Goal: Information Seeking & Learning: Learn about a topic

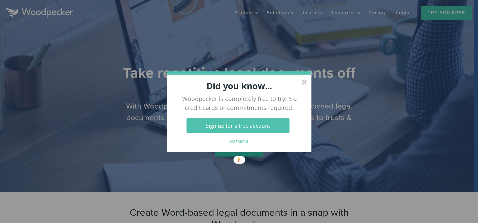
click at [304, 83] on div at bounding box center [303, 81] width 5 height 5
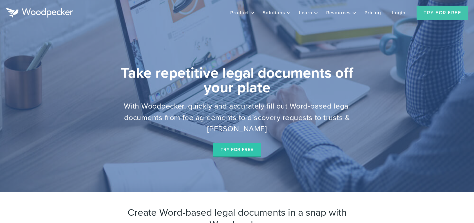
click at [369, 11] on link "Pricing" at bounding box center [372, 13] width 26 height 12
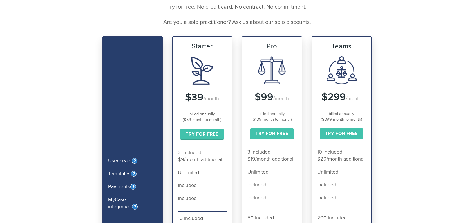
scroll to position [59, 0]
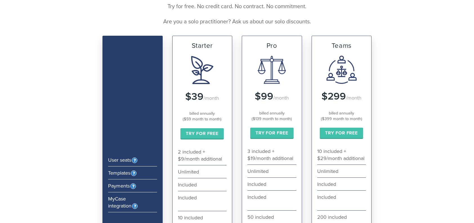
click at [187, 199] on div "Included" at bounding box center [202, 201] width 49 height 20
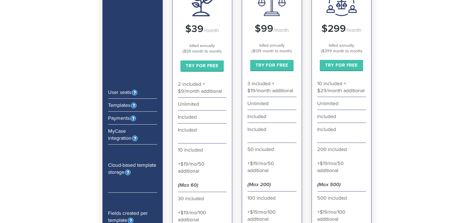
scroll to position [0, 0]
